Goal: Book appointment/travel/reservation

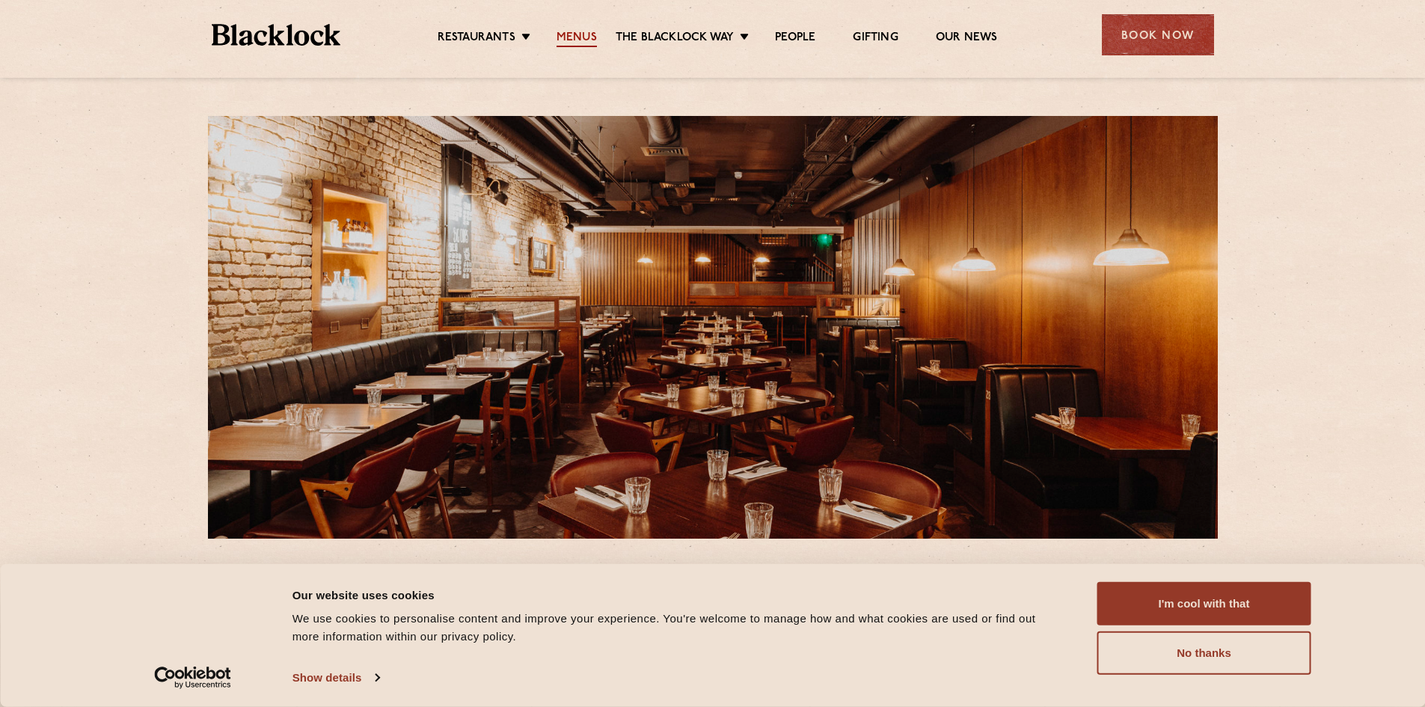
click at [590, 34] on link "Menus" at bounding box center [577, 39] width 40 height 16
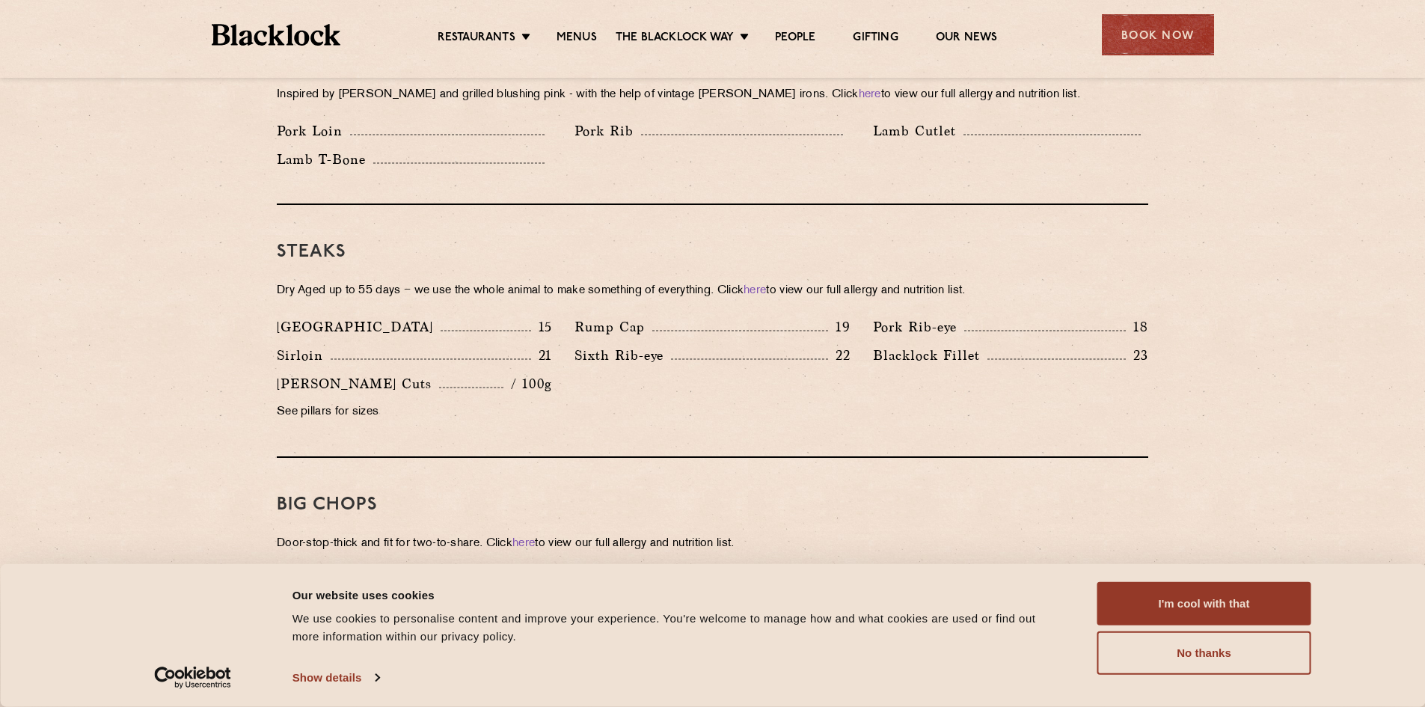
scroll to position [1172, 0]
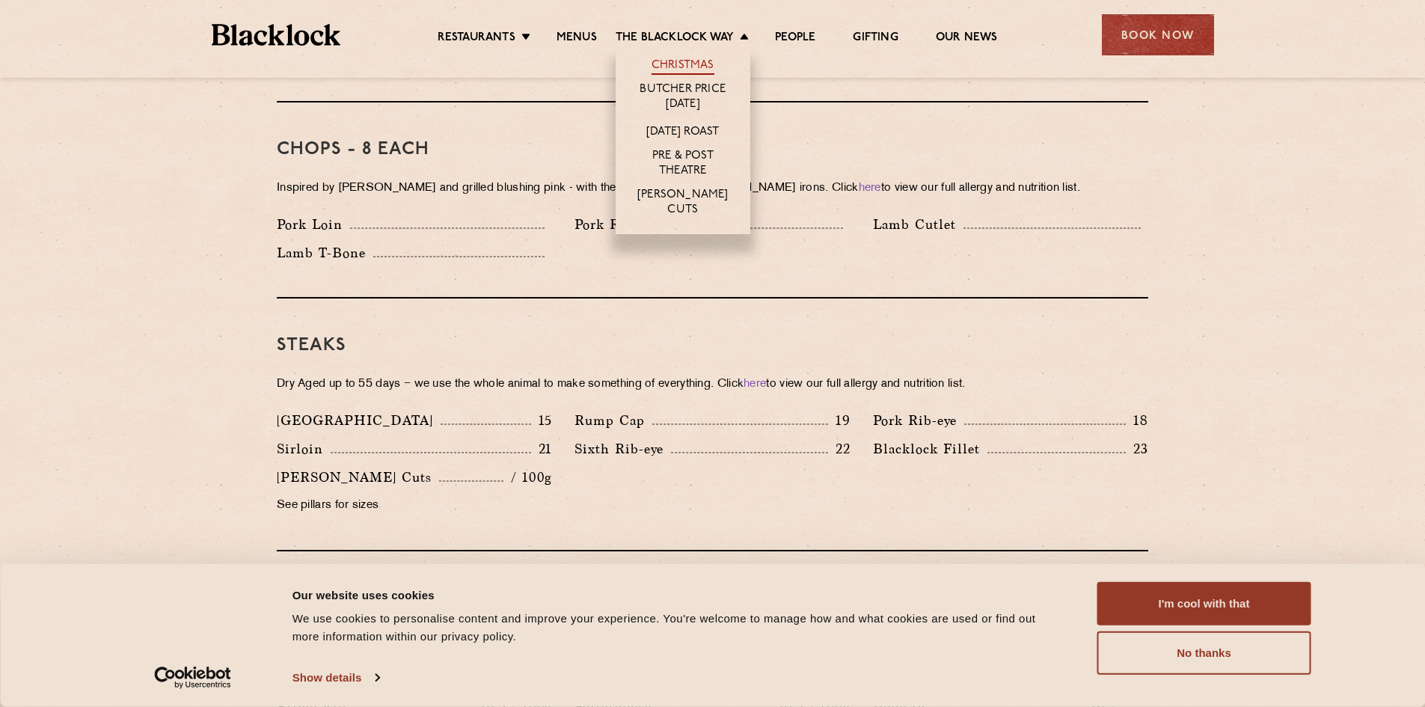
click at [697, 58] on link "Christmas" at bounding box center [683, 66] width 63 height 16
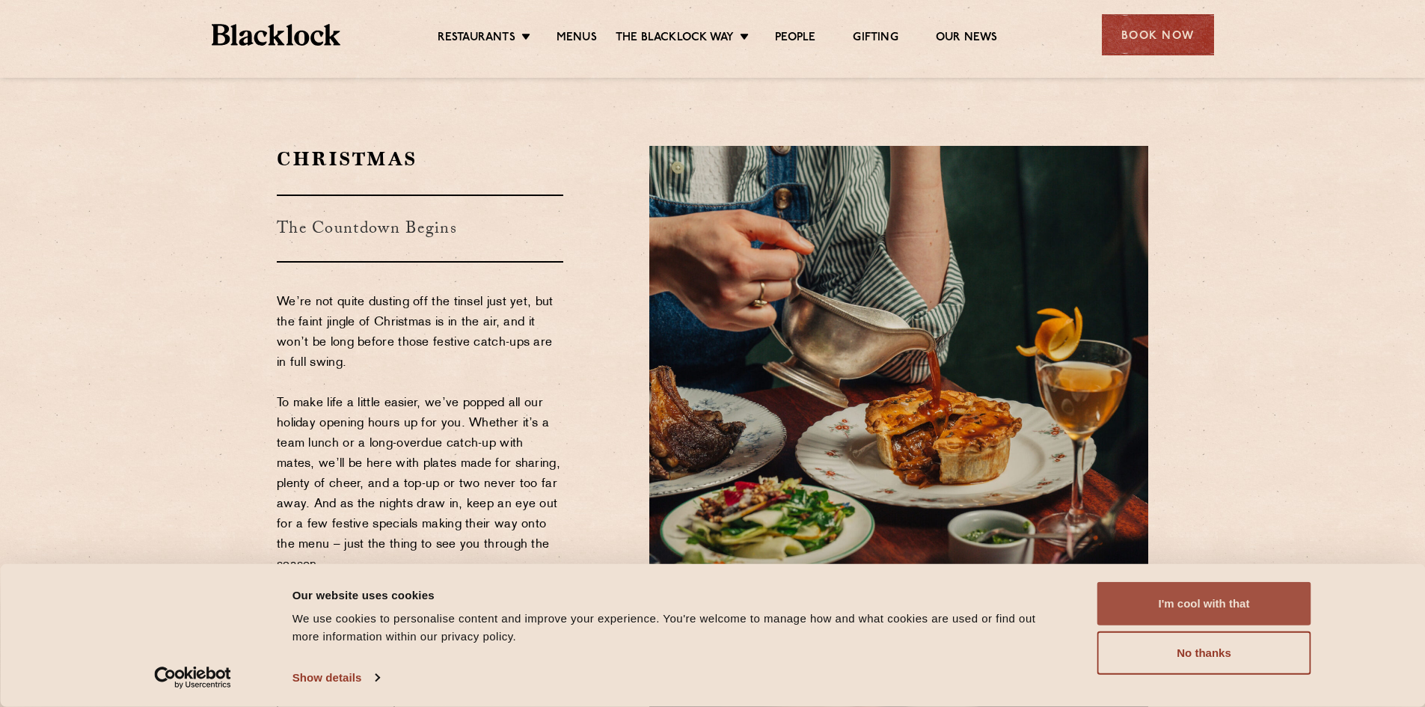
click at [1196, 602] on button "I'm cool with that" at bounding box center [1204, 603] width 214 height 43
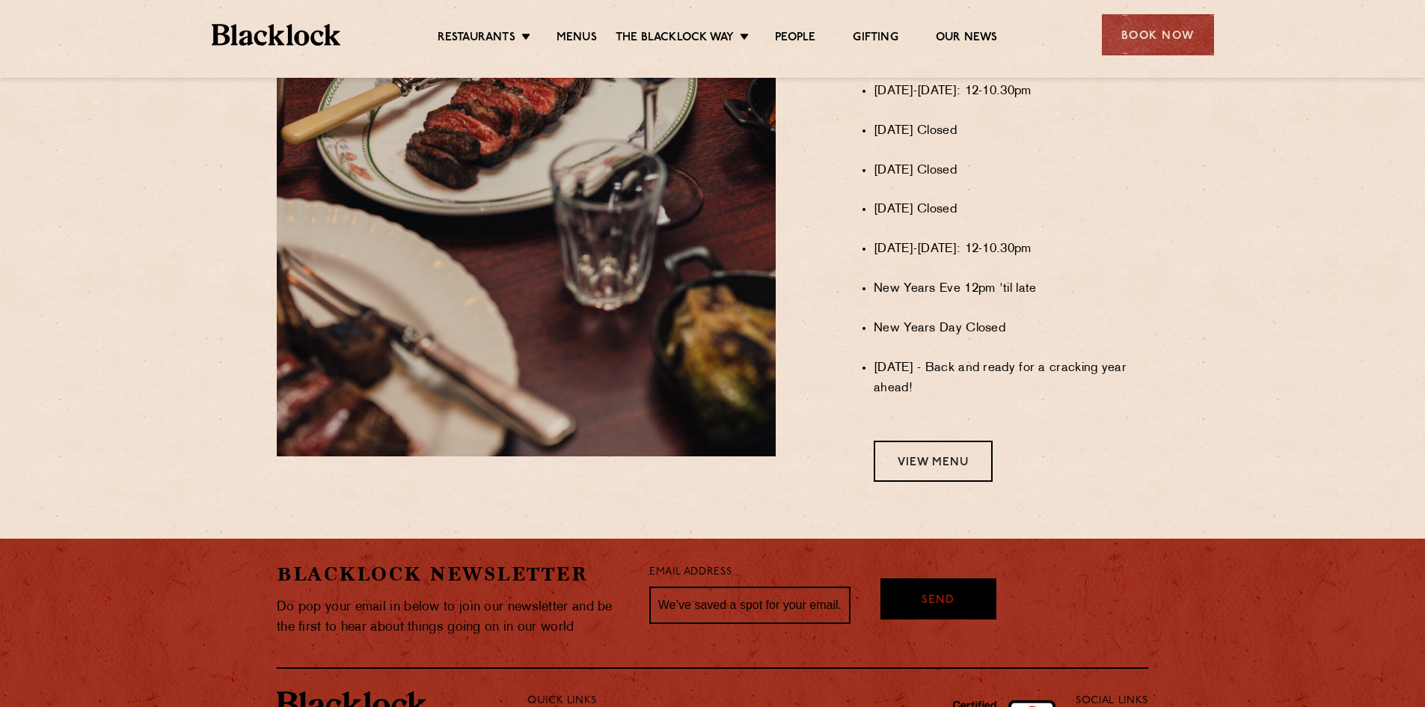
scroll to position [1122, 0]
click at [927, 479] on link "View Menu" at bounding box center [933, 460] width 119 height 41
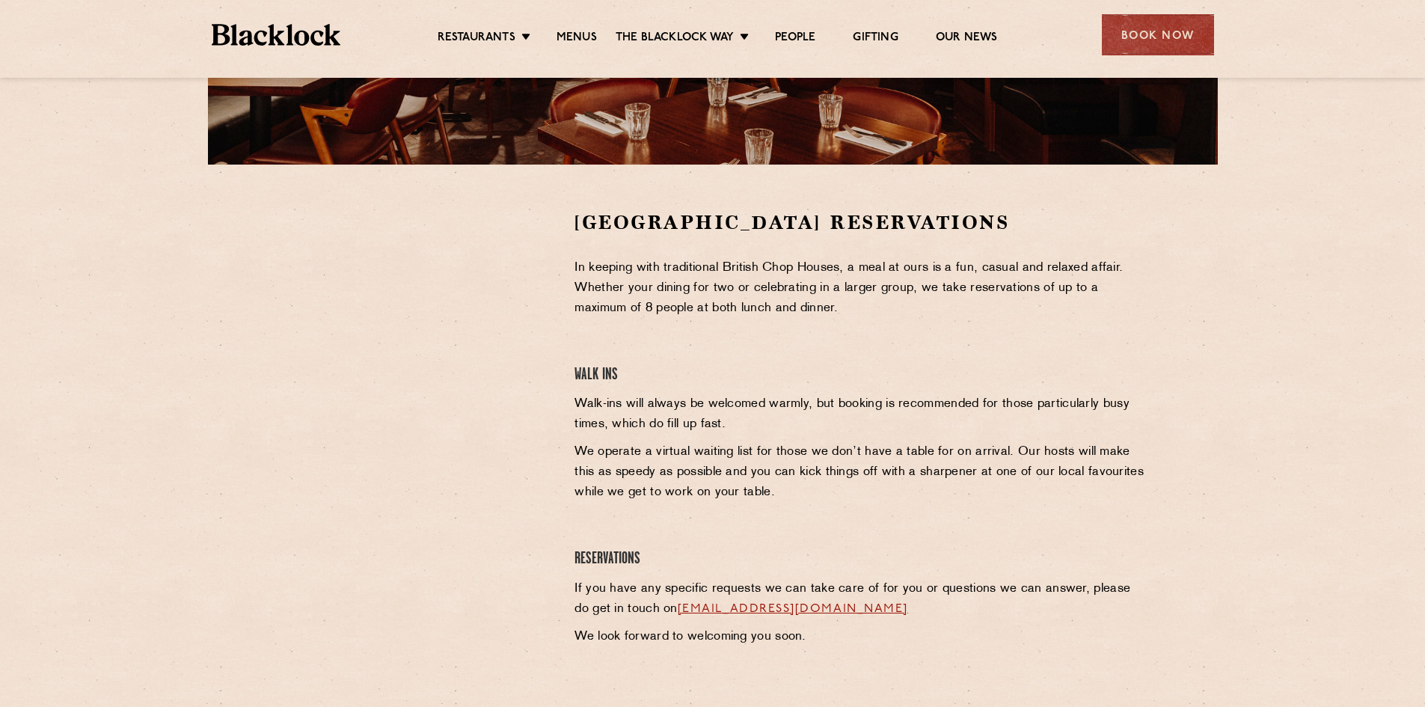
scroll to position [449, 0]
